Goal: Browse casually

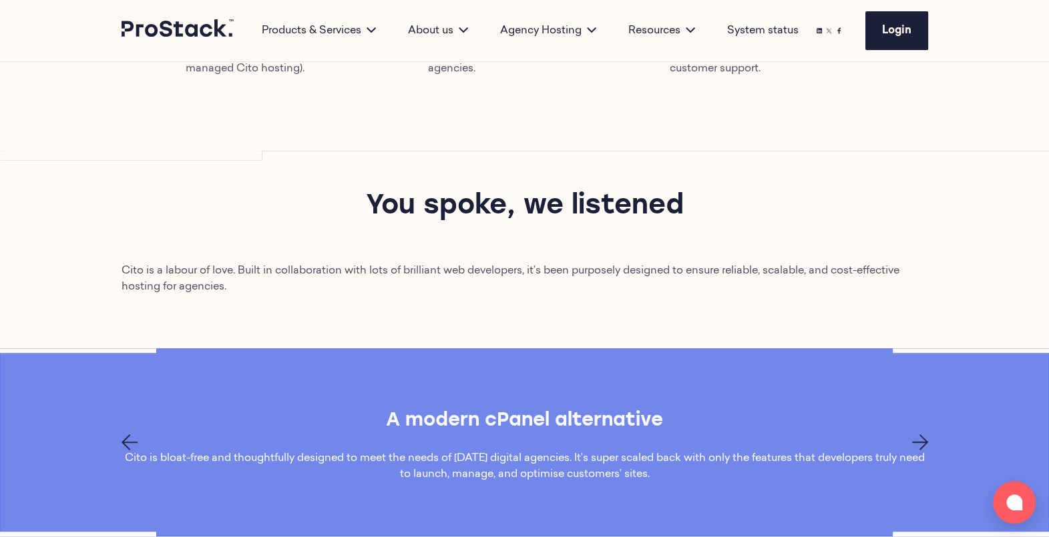
scroll to position [865, 0]
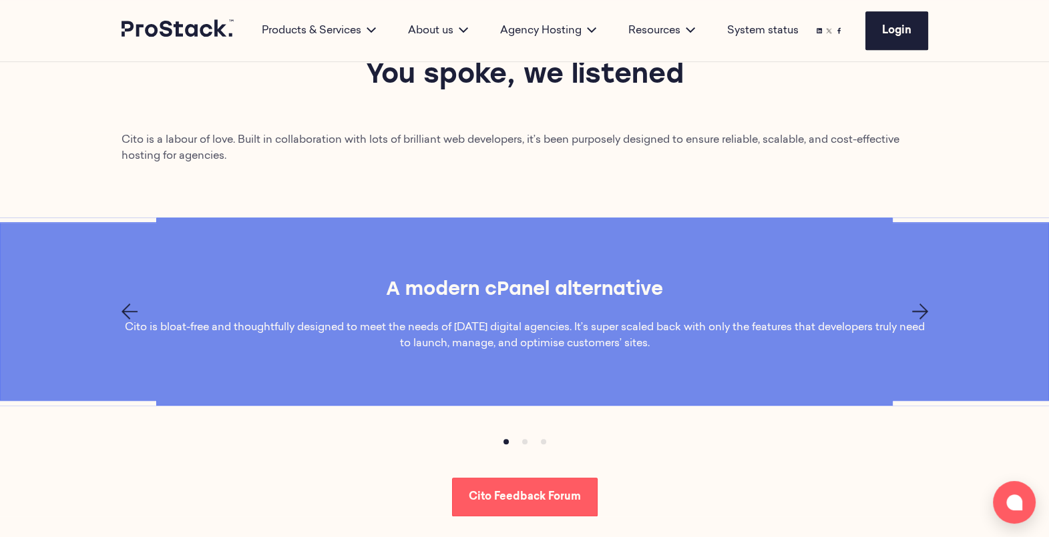
click at [921, 307] on icon "Next page" at bounding box center [920, 312] width 16 height 16
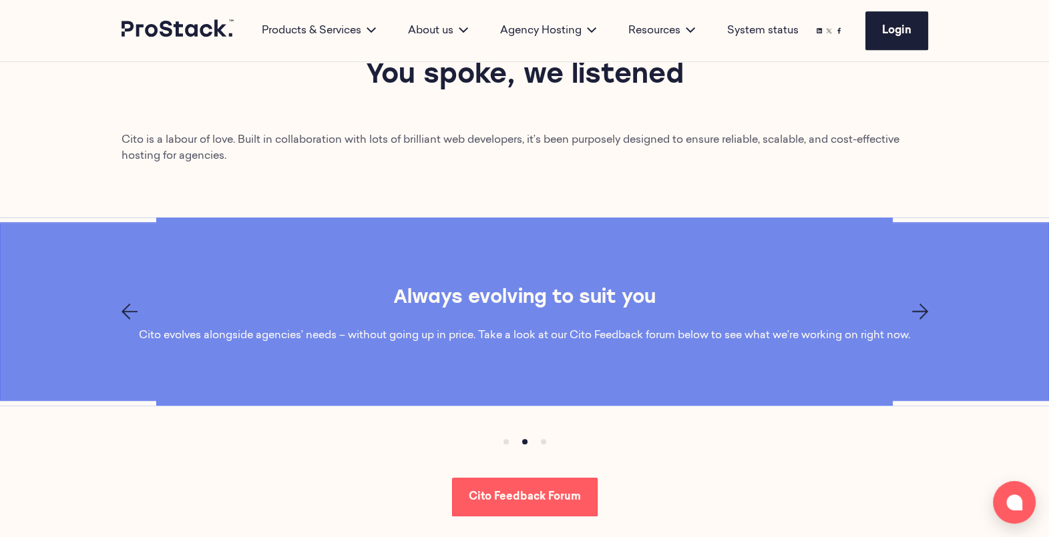
click at [921, 307] on icon "Next page" at bounding box center [920, 312] width 16 height 16
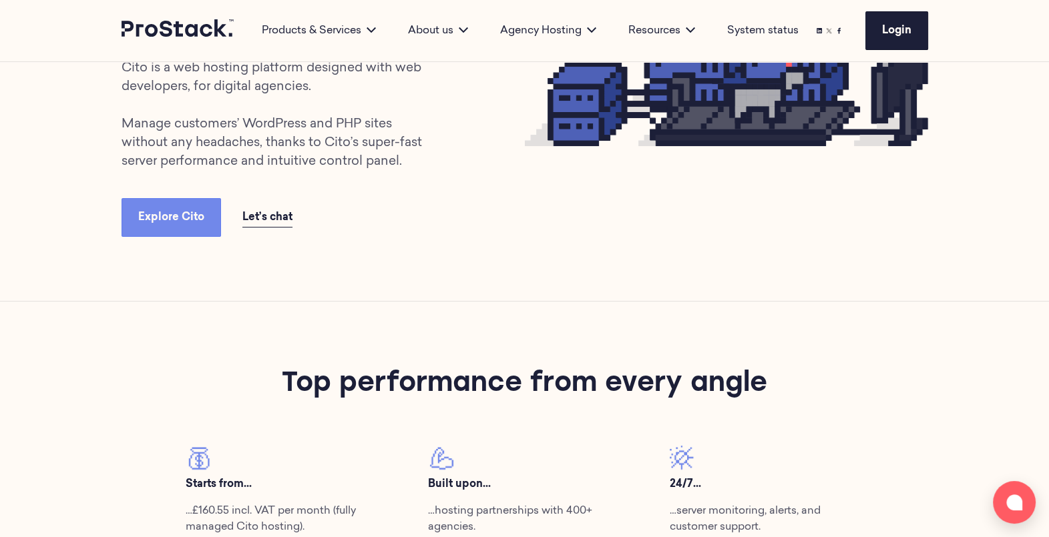
scroll to position [0, 0]
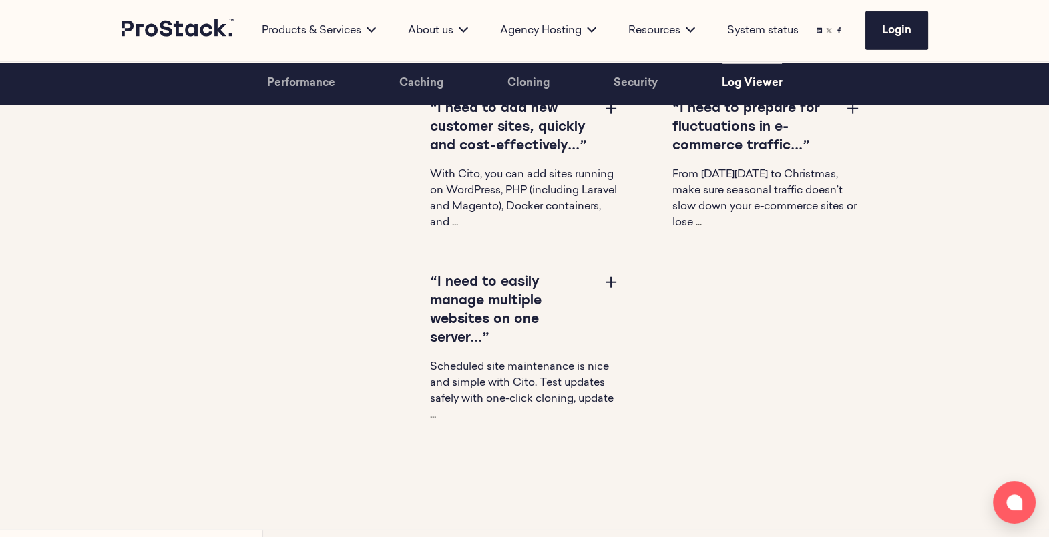
scroll to position [4248, 0]
click at [610, 276] on button at bounding box center [611, 282] width 16 height 16
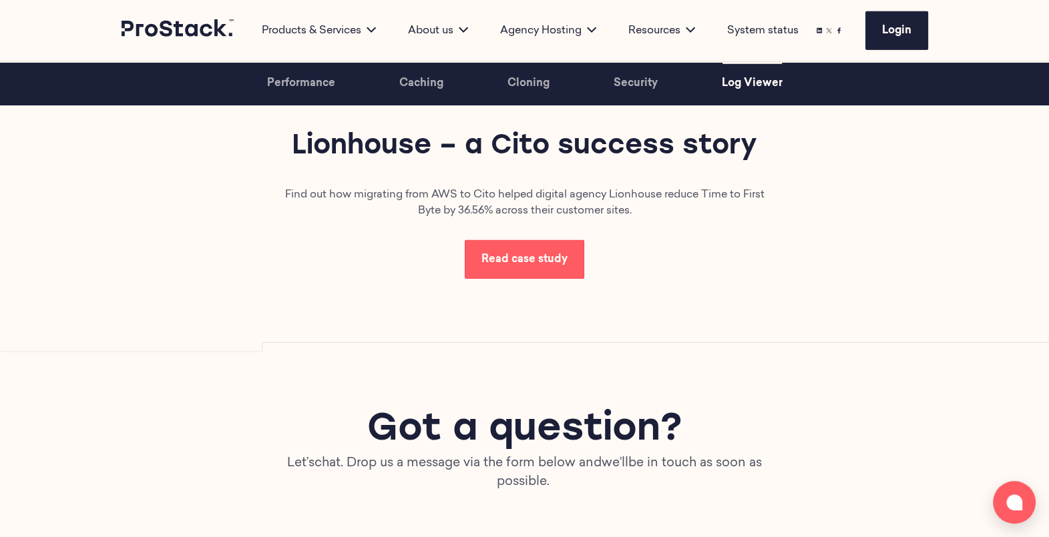
scroll to position [4500, 0]
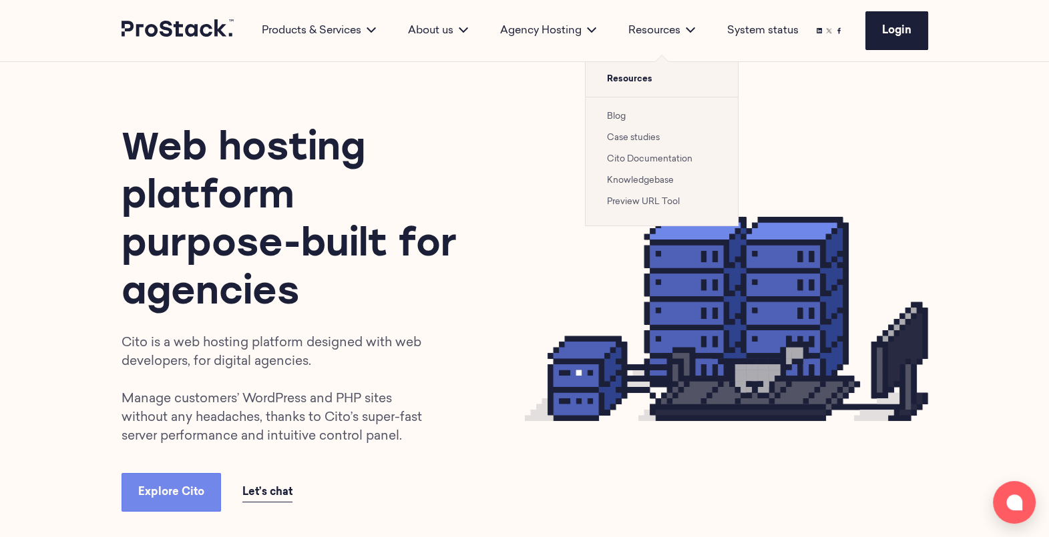
click at [676, 21] on div "Resources Resources Blog Case studies Cito Documentation Knowledgebase Preview …" at bounding box center [661, 30] width 99 height 61
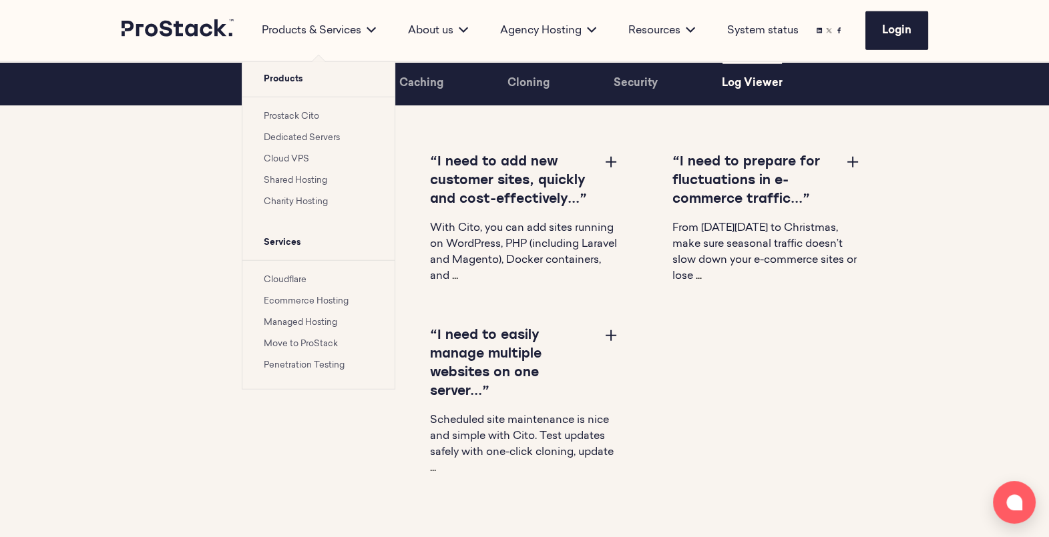
scroll to position [4149, 0]
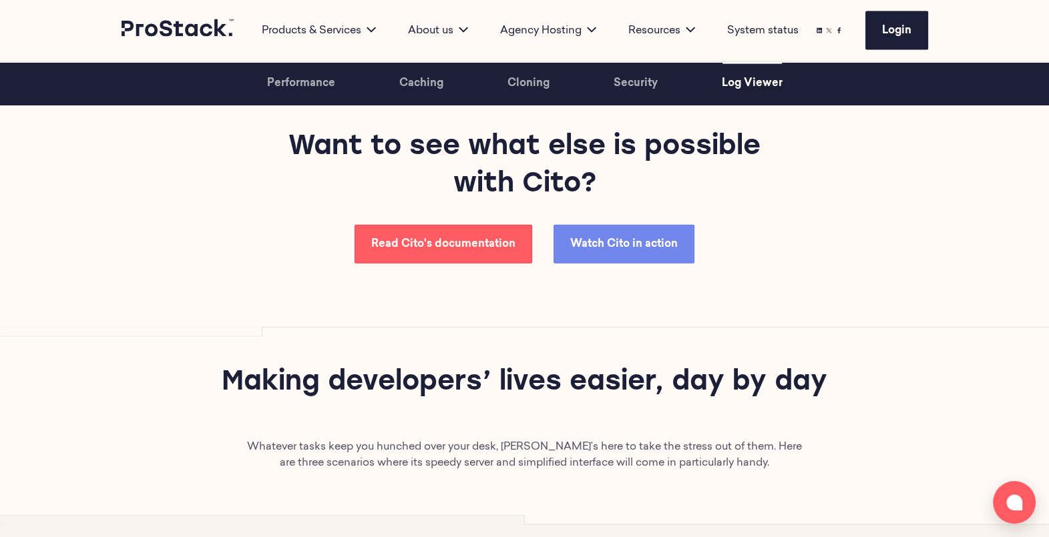
scroll to position [3722, 0]
